Goal: Task Accomplishment & Management: Manage account settings

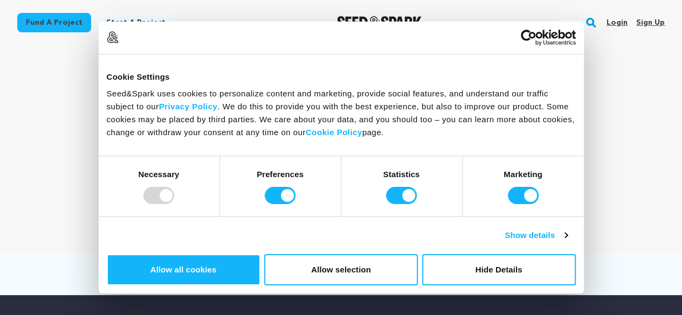
drag, startPoint x: 0, startPoint y: 0, endPoint x: 647, endPoint y: 29, distance: 647.5
click at [647, 29] on link "Sign up" at bounding box center [650, 22] width 29 height 17
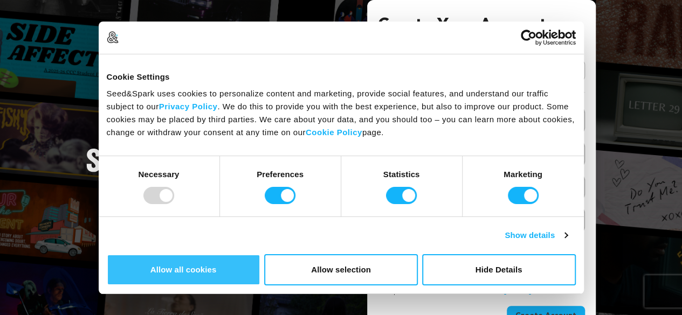
click at [260, 254] on button "Allow all cookies" at bounding box center [184, 269] width 154 height 31
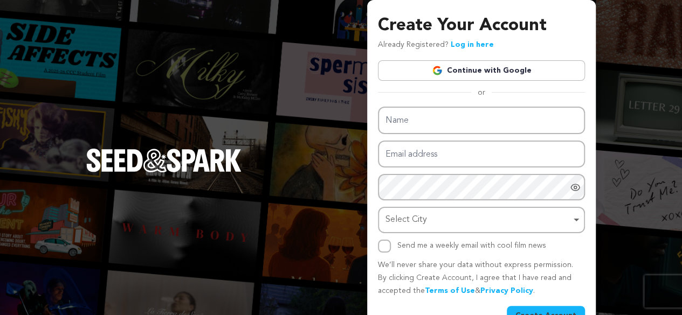
click at [501, 71] on link "Continue with Google" at bounding box center [481, 70] width 207 height 20
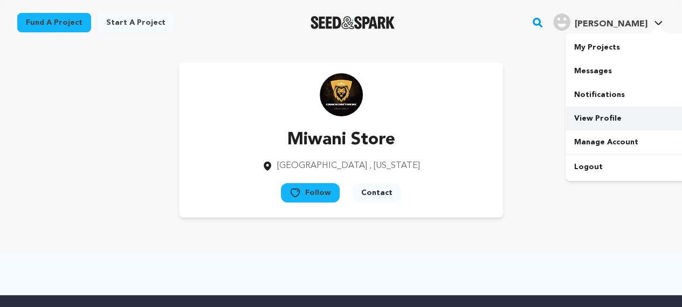
click at [593, 119] on link "View Profile" at bounding box center [625, 119] width 121 height 24
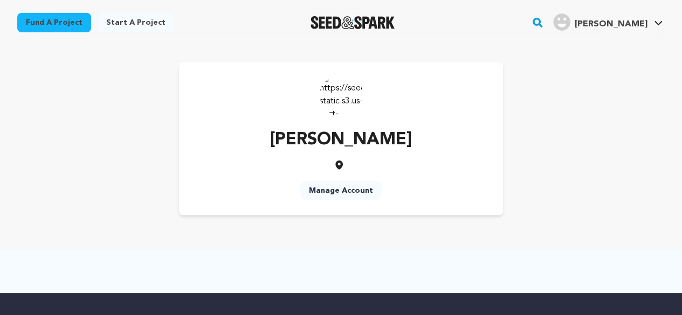
click at [371, 190] on link "Manage Account" at bounding box center [340, 190] width 81 height 19
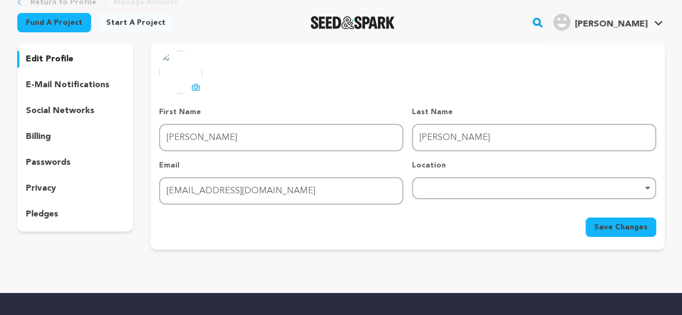
scroll to position [70, 0]
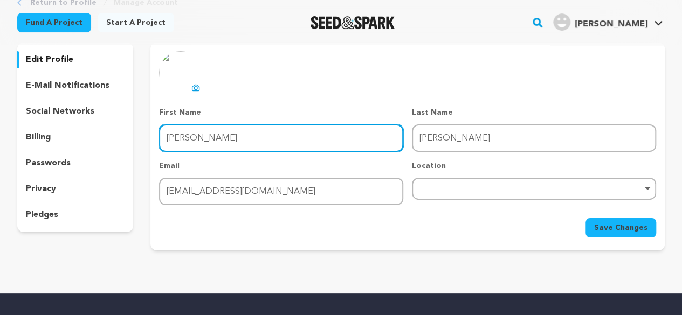
click at [241, 137] on input "[PERSON_NAME]" at bounding box center [281, 138] width 244 height 27
type input "Business Finance"
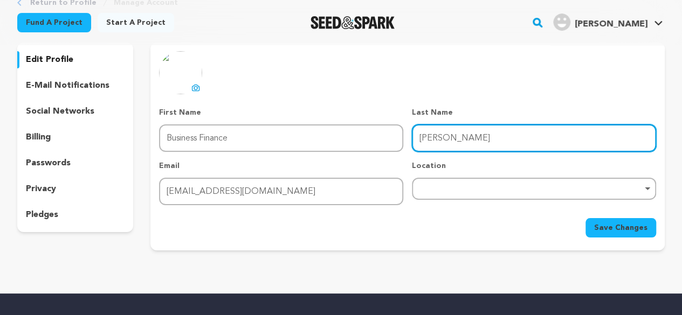
click at [450, 141] on input "[PERSON_NAME]" at bounding box center [534, 138] width 244 height 27
click at [450, 141] on input "Joshua" at bounding box center [534, 138] width 244 height 27
type input "House"
click at [474, 183] on div "Remove item" at bounding box center [534, 189] width 244 height 22
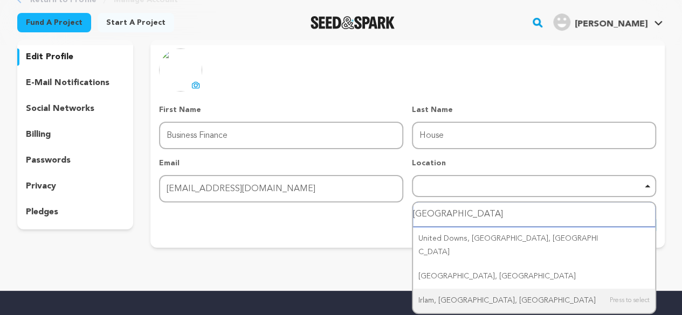
scroll to position [71, 0]
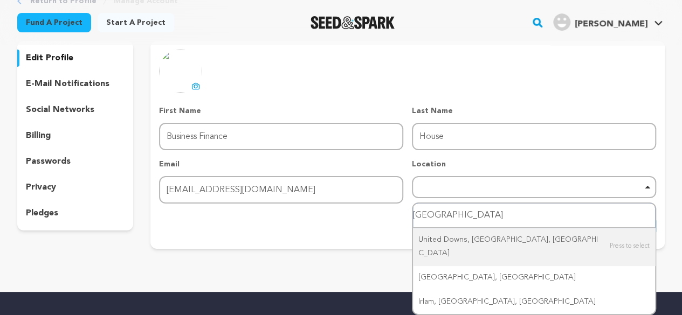
drag, startPoint x: 480, startPoint y: 215, endPoint x: 410, endPoint y: 233, distance: 73.1
click at [410, 233] on form "First Name First Name Business Finance Last Name Last Name House Email Email jo…" at bounding box center [407, 171] width 497 height 130
type input "united kingdom"
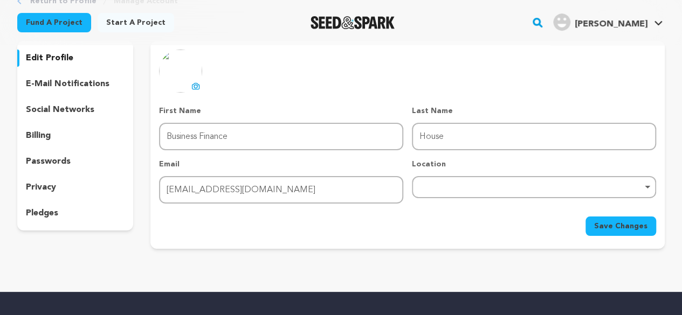
click at [196, 84] on icon at bounding box center [195, 86] width 7 height 6
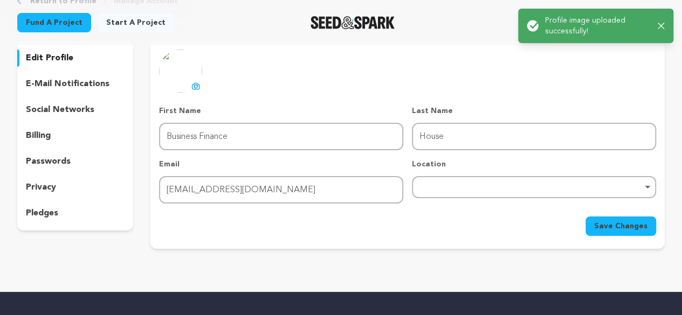
click at [613, 225] on span "Save Changes" at bounding box center [620, 226] width 53 height 11
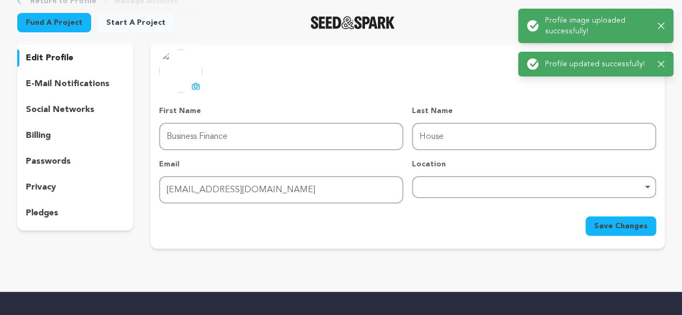
click at [66, 115] on p "social networks" at bounding box center [60, 110] width 68 height 13
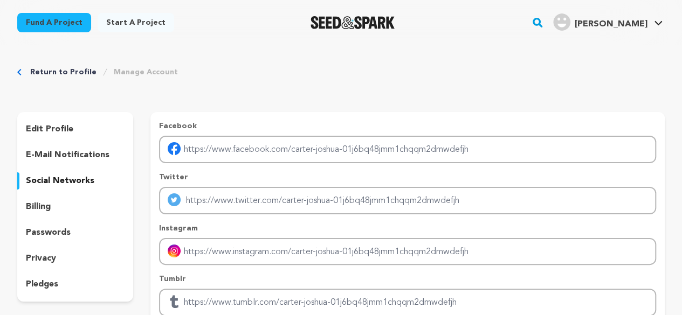
click at [44, 131] on p "edit profile" at bounding box center [49, 129] width 47 height 13
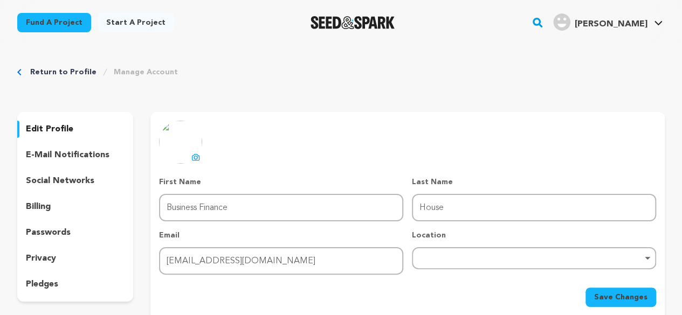
click at [121, 18] on link "Start a project" at bounding box center [136, 22] width 77 height 19
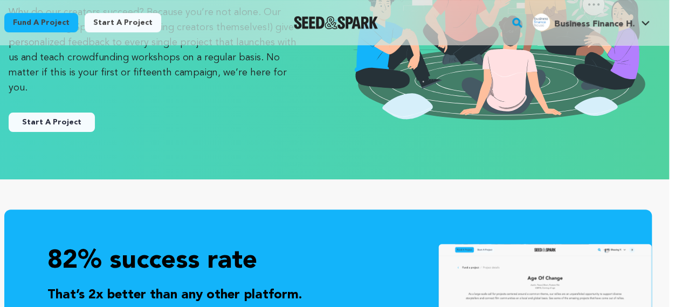
scroll to position [170, 13]
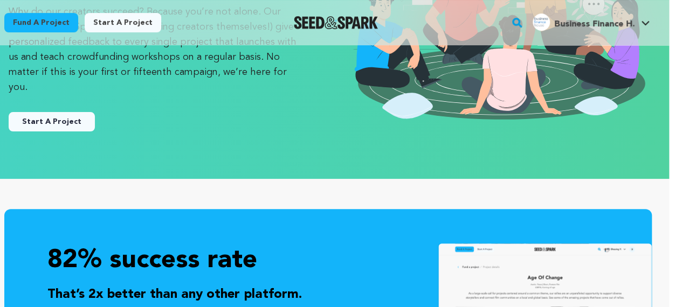
click at [68, 115] on button "Start A Project" at bounding box center [52, 121] width 86 height 19
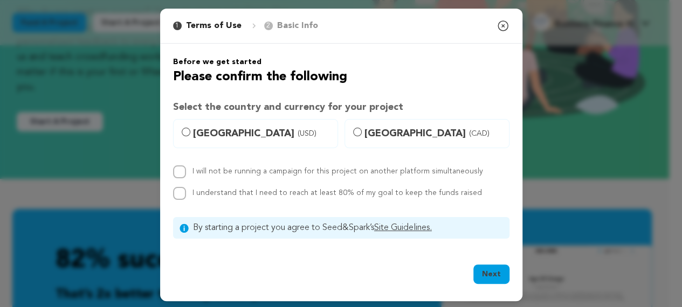
scroll to position [170, 5]
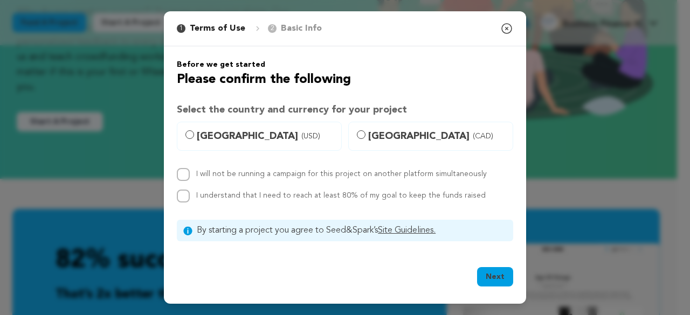
click at [302, 32] on p "Basic Info" at bounding box center [301, 28] width 41 height 13
click at [557, 155] on div "1 Terms of Use 2 Basic Info You started your project! Close modal Before we get…" at bounding box center [345, 157] width 690 height 315
click at [502, 30] on icon "button" at bounding box center [507, 29] width 10 height 10
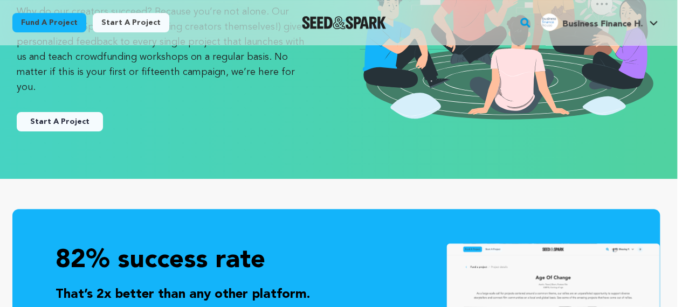
click at [554, 30] on div "Business Finance H.'s Profile" at bounding box center [549, 21] width 17 height 17
